Goal: Find specific page/section: Find specific page/section

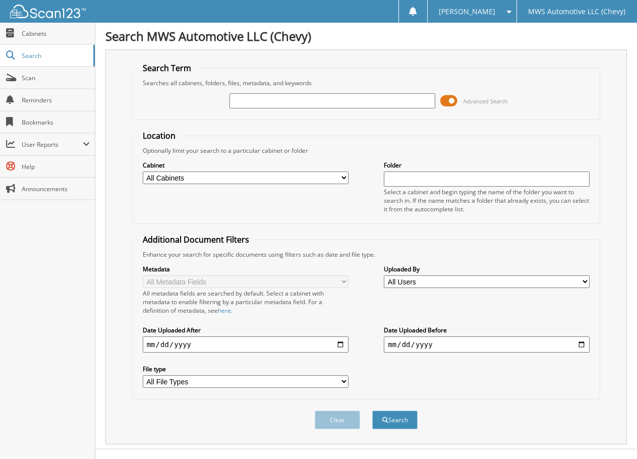
click at [352, 106] on input "text" at bounding box center [333, 100] width 206 height 15
type input "C"
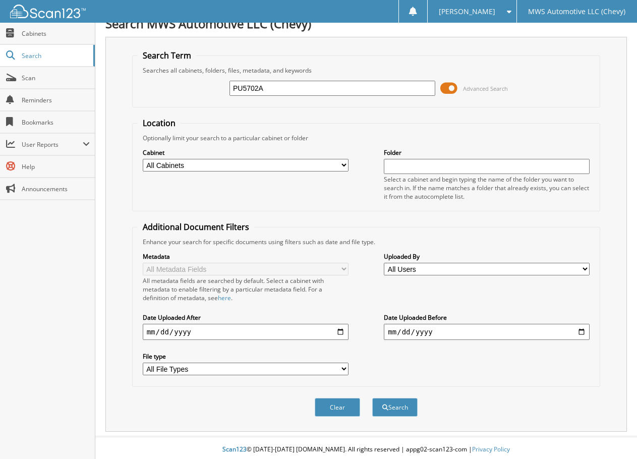
scroll to position [16, 0]
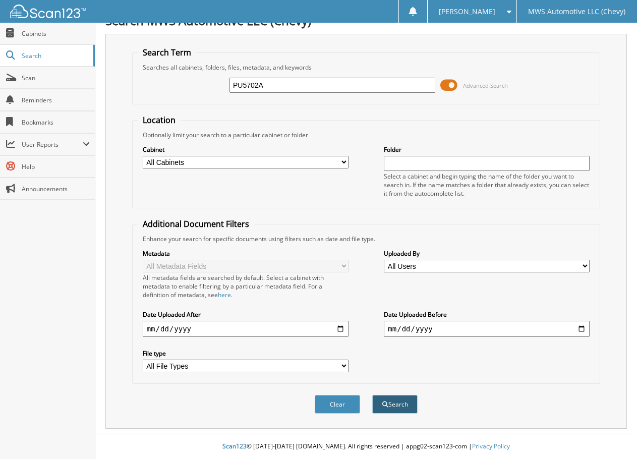
type input "PU5702A"
click at [392, 407] on button "Search" at bounding box center [394, 404] width 45 height 19
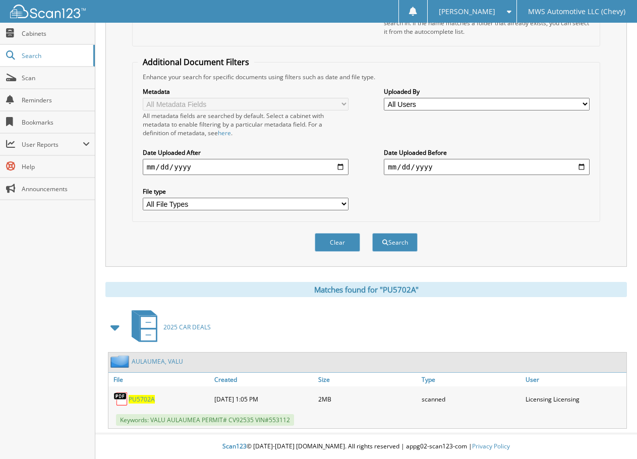
click at [136, 400] on span "PU5702A" at bounding box center [142, 399] width 26 height 9
